Goal: Task Accomplishment & Management: Manage account settings

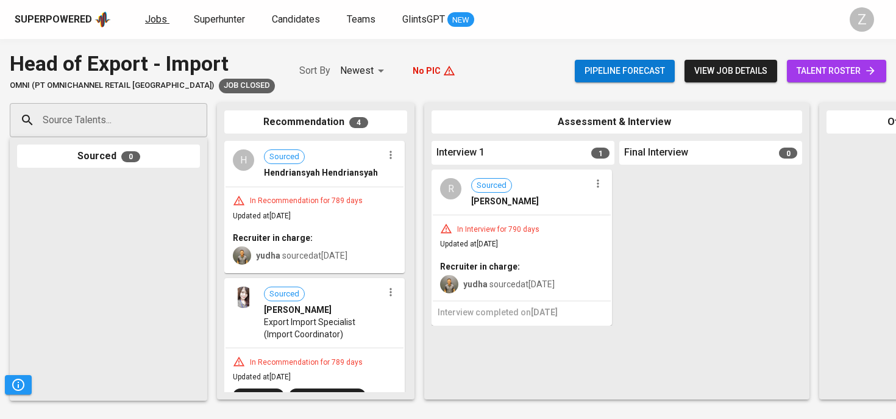
click at [155, 21] on span "Jobs" at bounding box center [156, 19] width 22 height 12
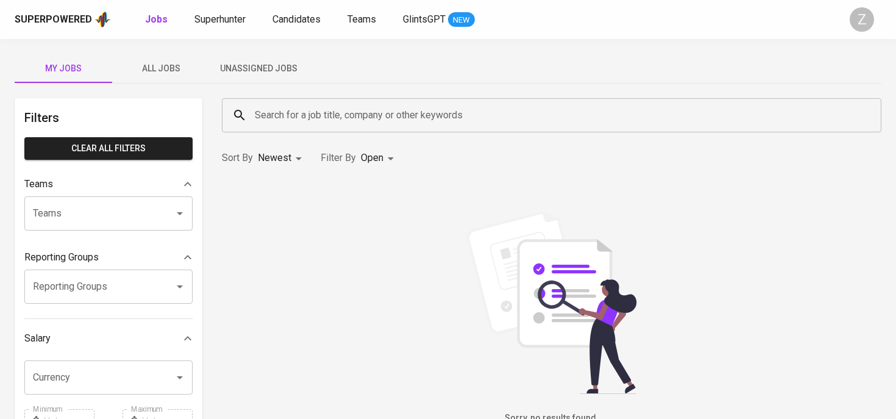
click at [252, 71] on span "Unassigned Jobs" at bounding box center [258, 68] width 83 height 15
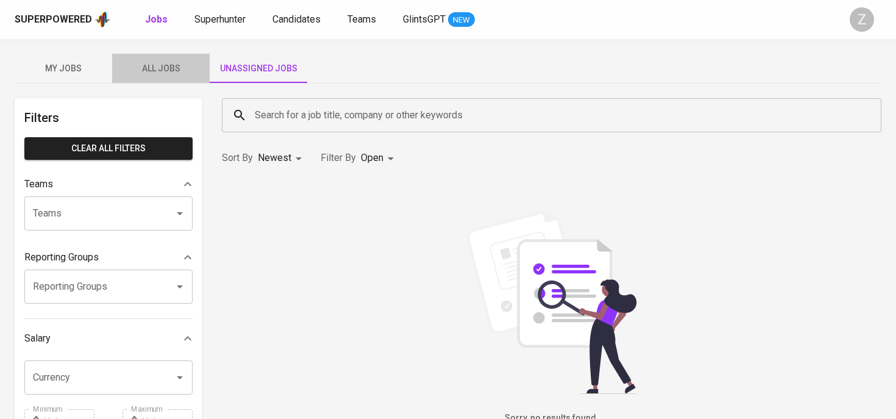
click at [196, 72] on span "All Jobs" at bounding box center [161, 68] width 83 height 15
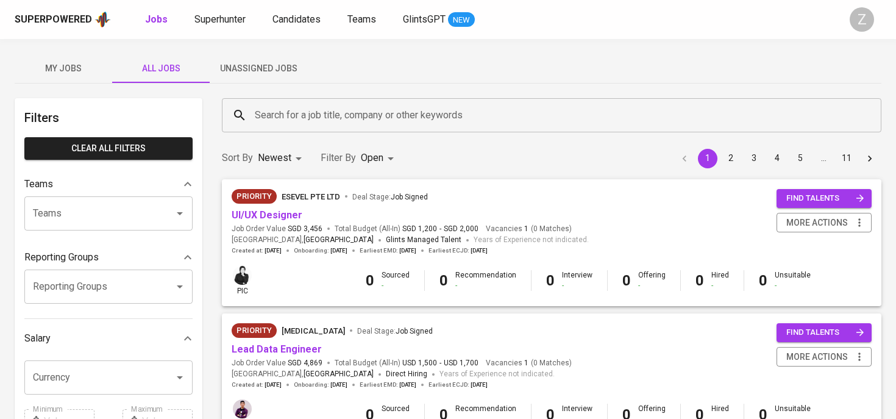
click at [294, 197] on span "ESEVEL PTE LTD" at bounding box center [311, 196] width 59 height 9
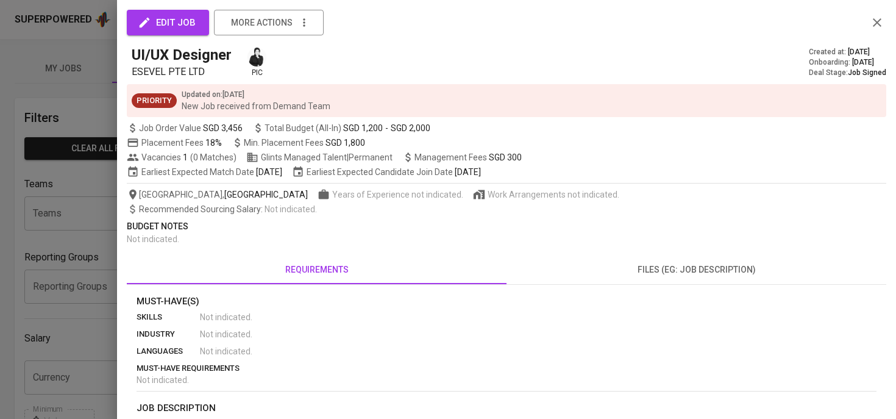
click at [194, 23] on span "edit job" at bounding box center [167, 23] width 55 height 16
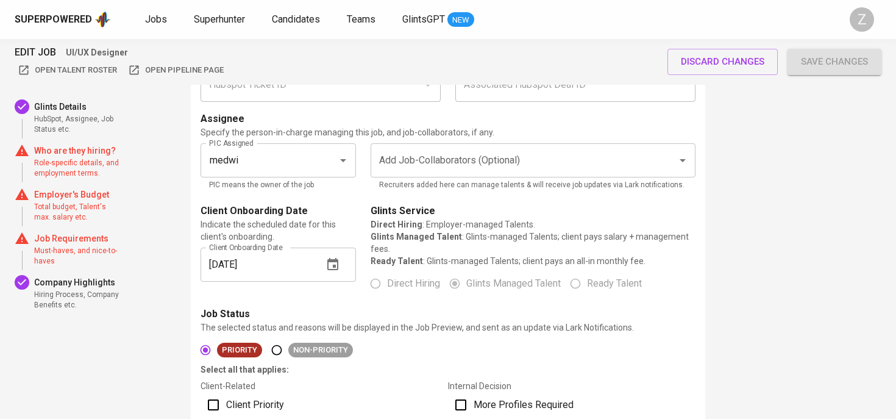
scroll to position [111, 0]
click at [318, 255] on div "[DATE] Client Onboarding Date" at bounding box center [278, 263] width 155 height 34
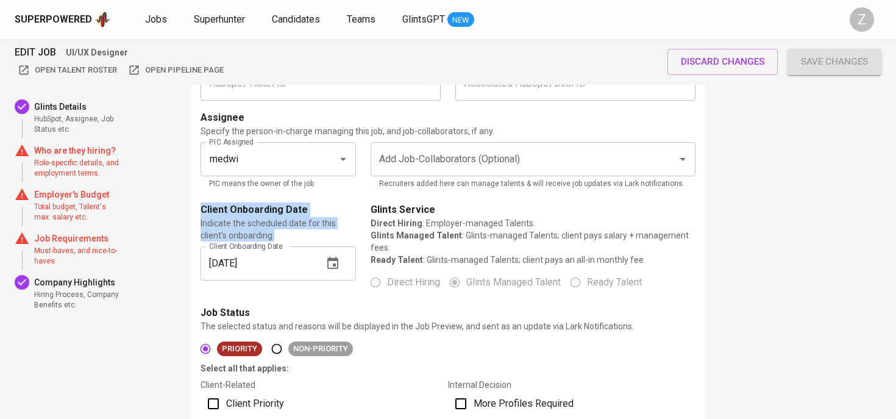
drag, startPoint x: 202, startPoint y: 210, endPoint x: 325, endPoint y: 234, distance: 124.7
click at [325, 234] on div "Client Onboarding Date Indicate the scheduled date for this client's onboarding." at bounding box center [278, 221] width 155 height 39
copy div "Client Onboarding Date Indicate the scheduled date for this client's onboarding."
